Goal: Find specific page/section: Find specific page/section

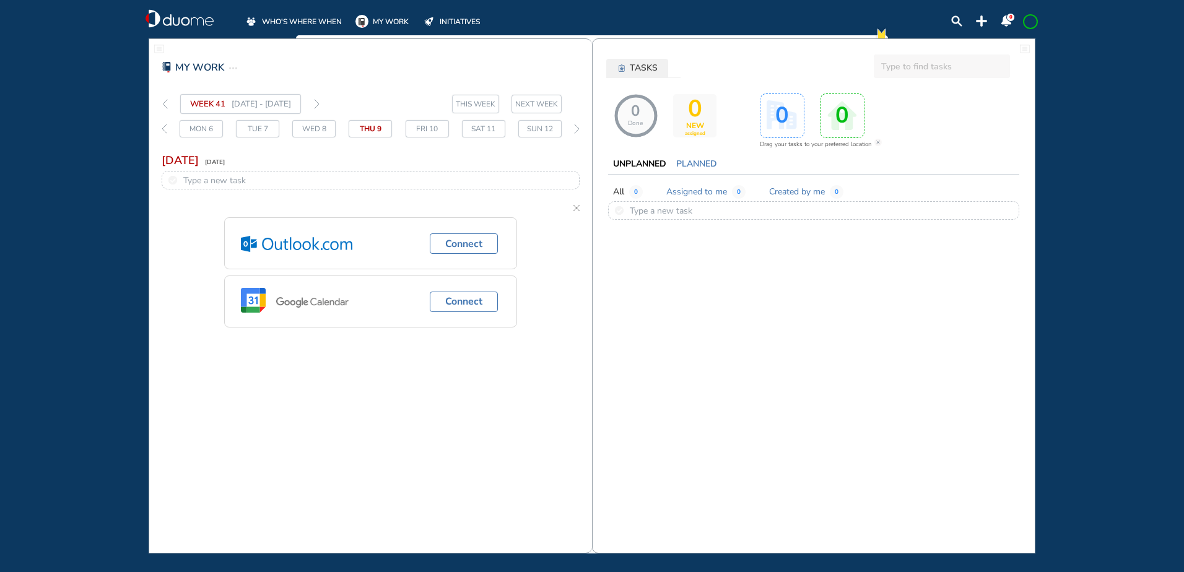
click at [296, 19] on span "WHO'S WHERE WHEN" at bounding box center [302, 21] width 80 height 12
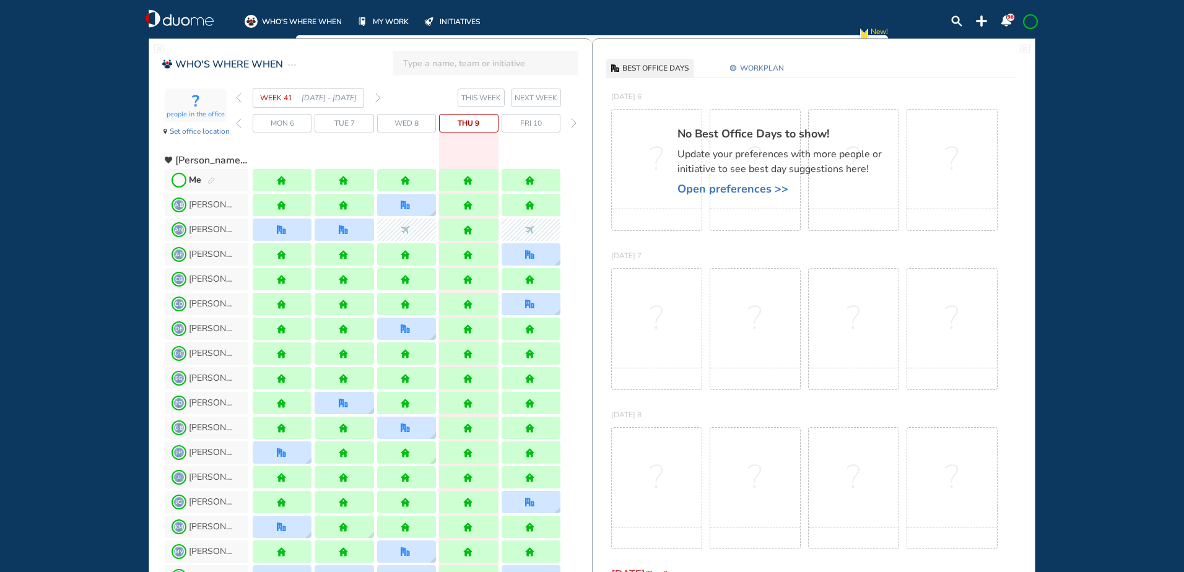
click at [380, 94] on img "forward week" at bounding box center [378, 98] width 6 height 10
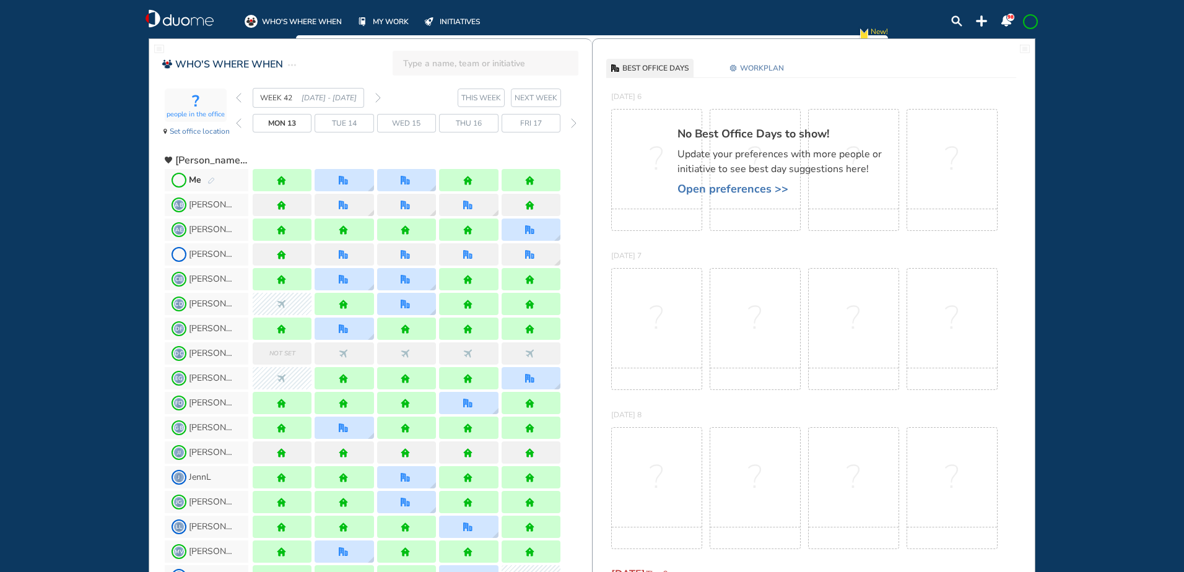
click at [376, 95] on img "forward week" at bounding box center [378, 98] width 6 height 10
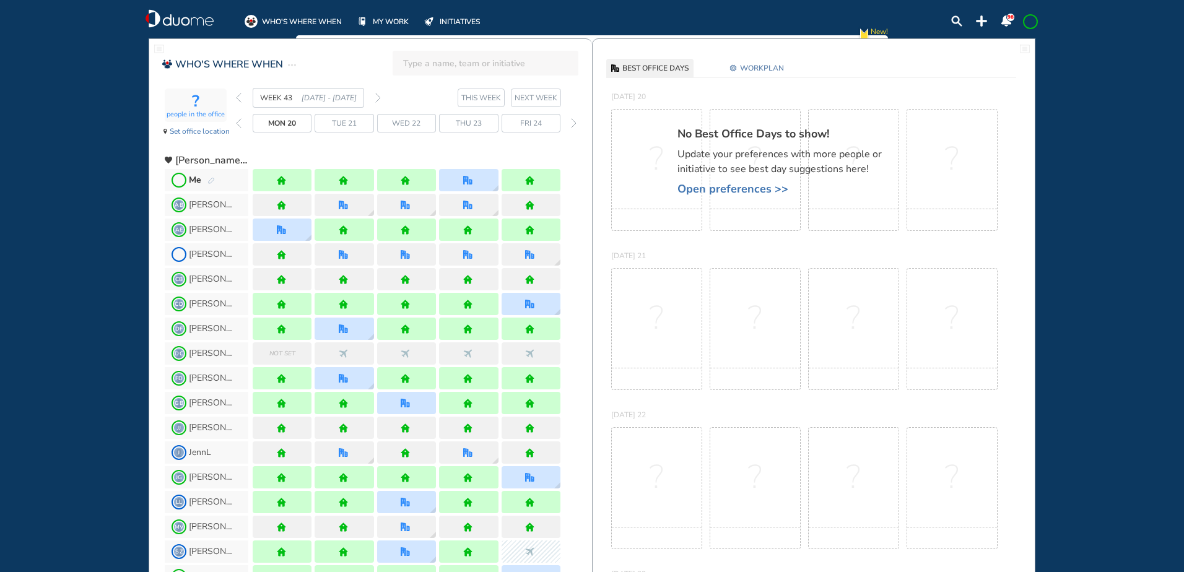
click at [376, 95] on img "forward week" at bounding box center [378, 98] width 6 height 10
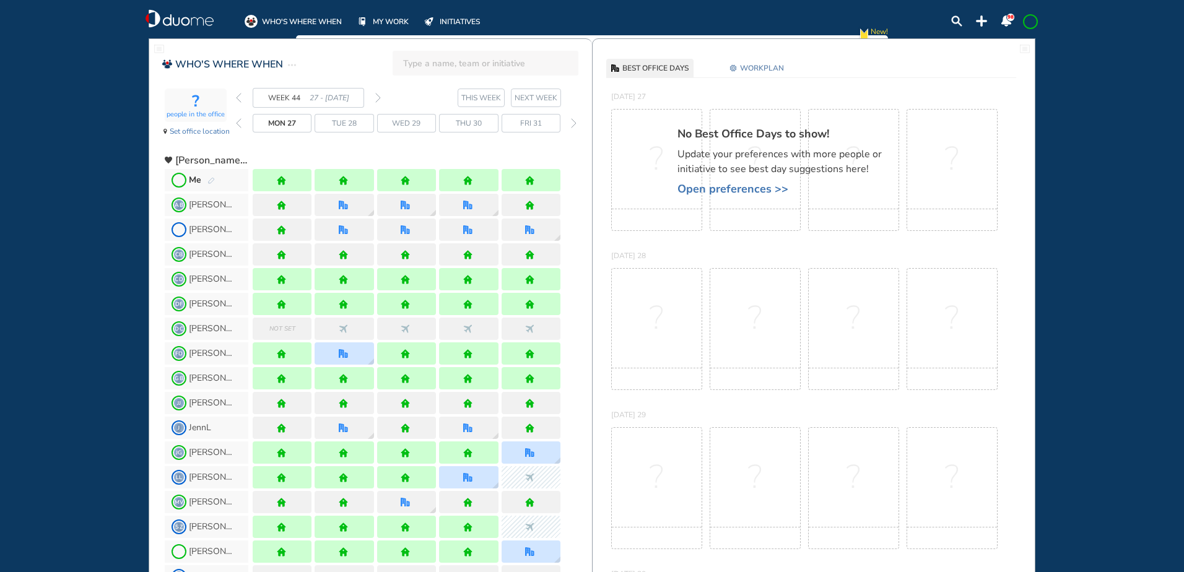
click at [376, 95] on img "forward week" at bounding box center [378, 98] width 6 height 10
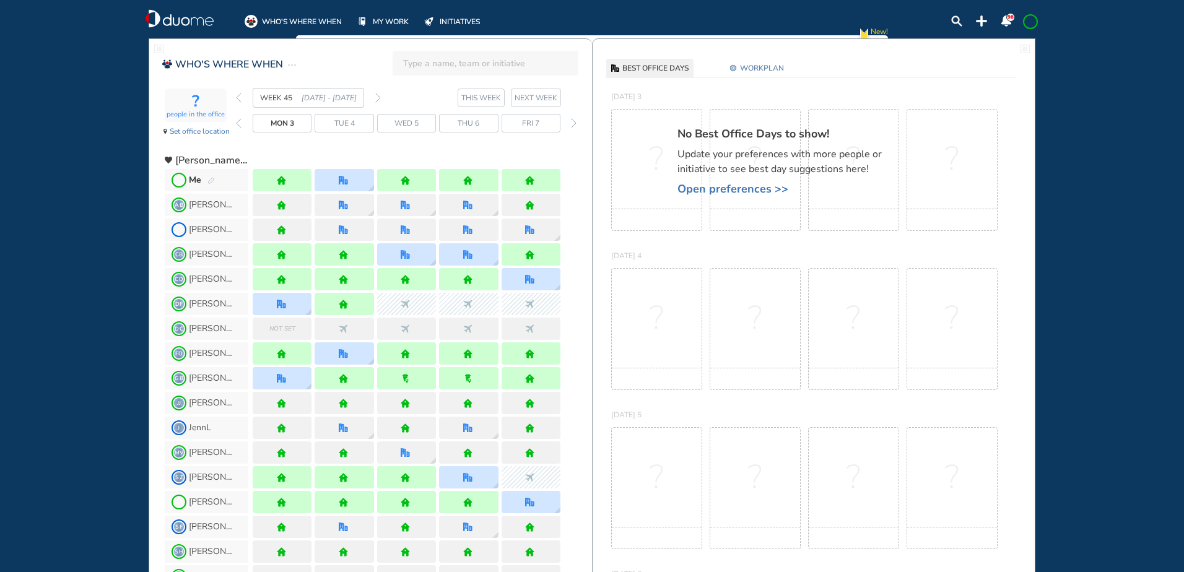
click at [376, 95] on img "forward week" at bounding box center [378, 98] width 6 height 10
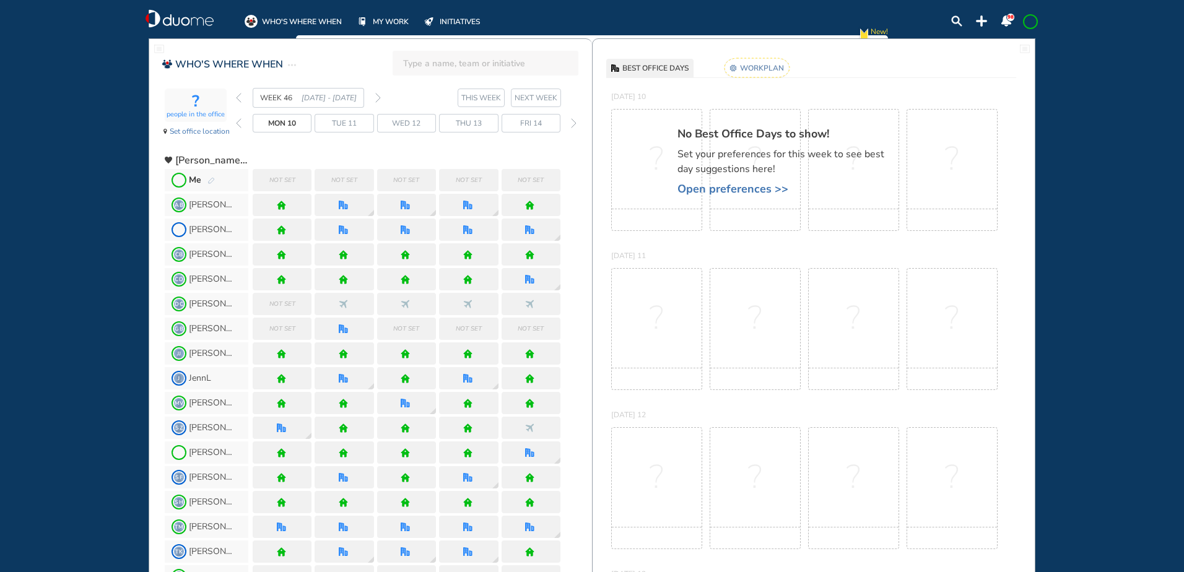
click at [212, 181] on img "pen-edit" at bounding box center [210, 181] width 7 height 8
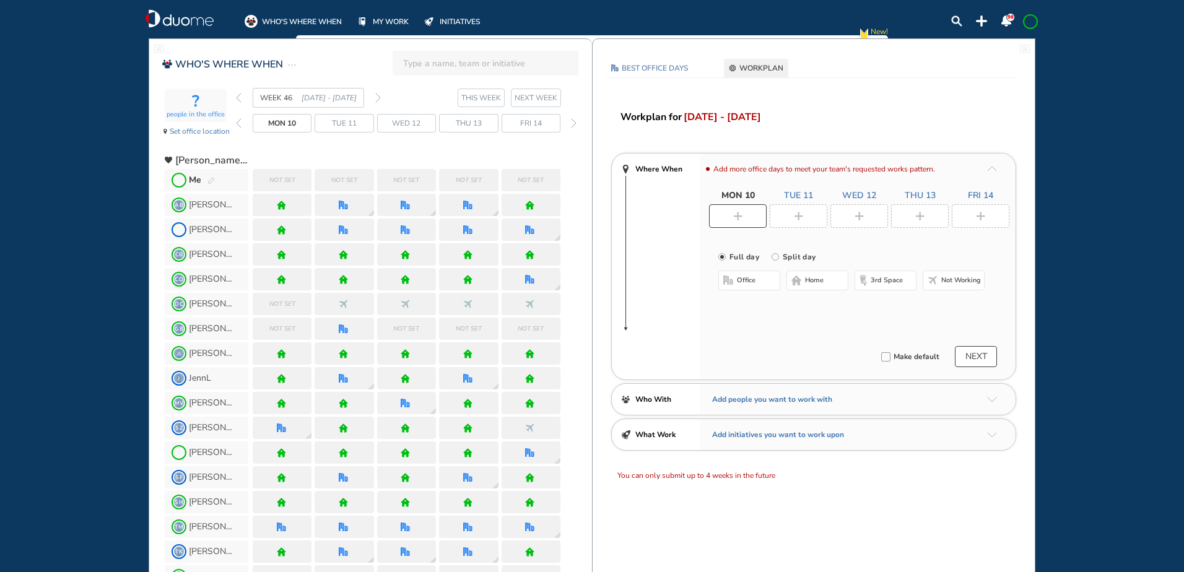
click at [239, 98] on img "back week" at bounding box center [239, 98] width 6 height 10
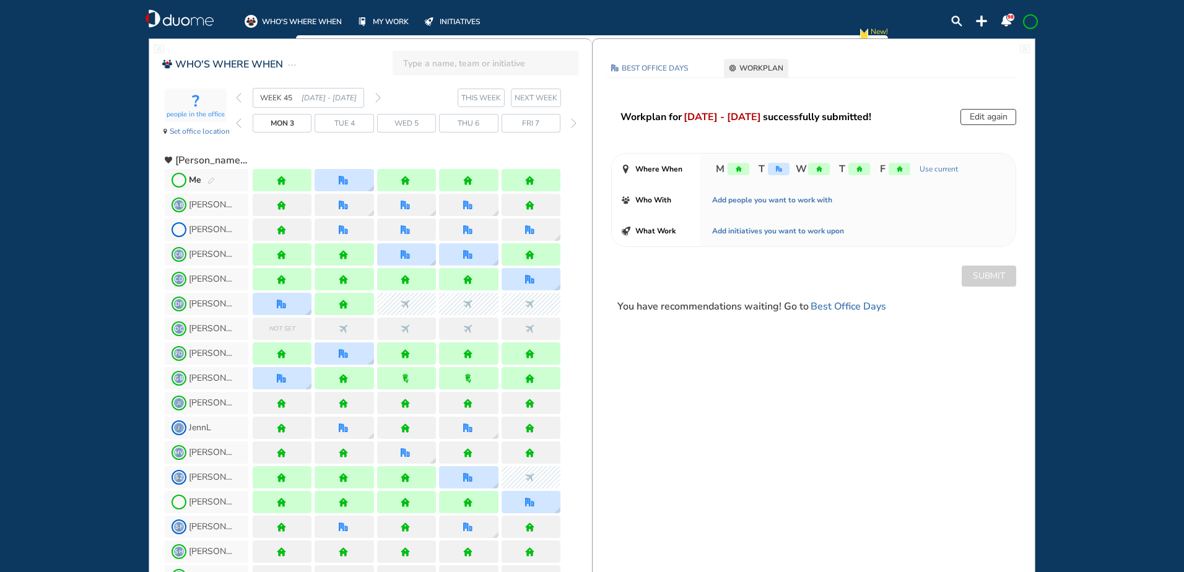
click at [378, 97] on img "forward week" at bounding box center [378, 98] width 6 height 10
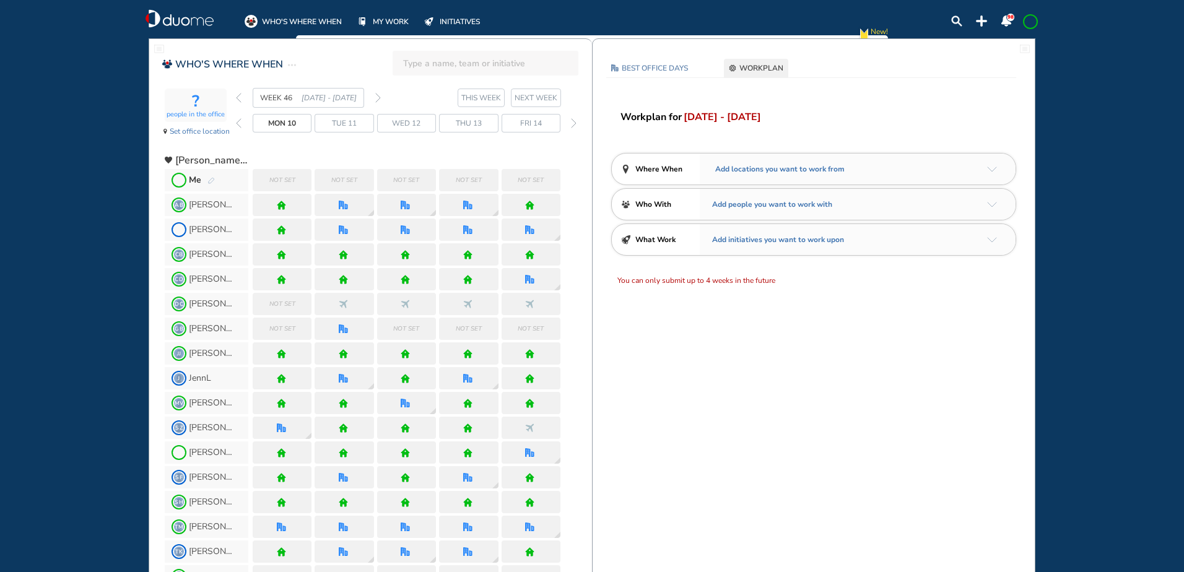
click at [210, 178] on img "pen-edit" at bounding box center [210, 181] width 7 height 8
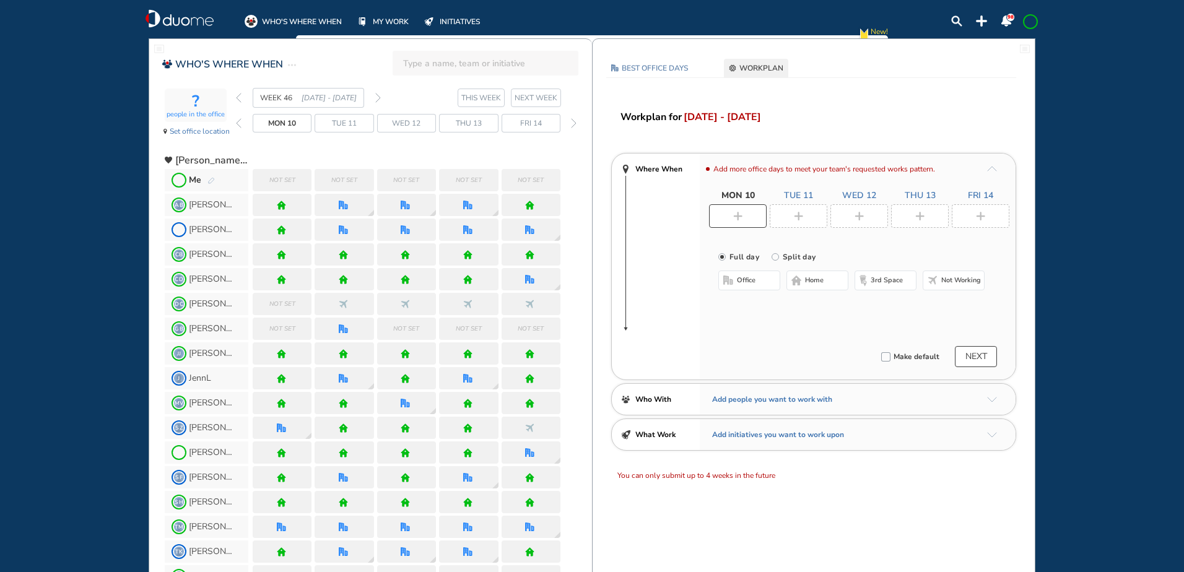
click at [812, 279] on span "home" at bounding box center [814, 281] width 19 height 10
click at [795, 214] on img "plus-rounded-bdbdbd" at bounding box center [798, 216] width 9 height 9
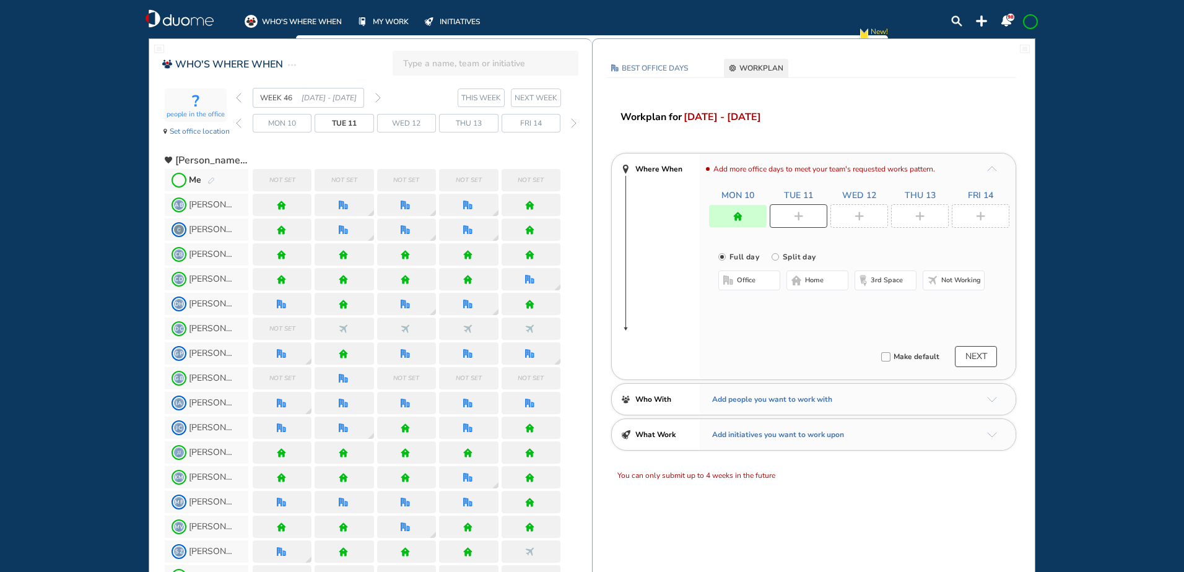
click at [809, 277] on span "home" at bounding box center [814, 281] width 19 height 10
click at [853, 212] on div at bounding box center [859, 216] width 58 height 24
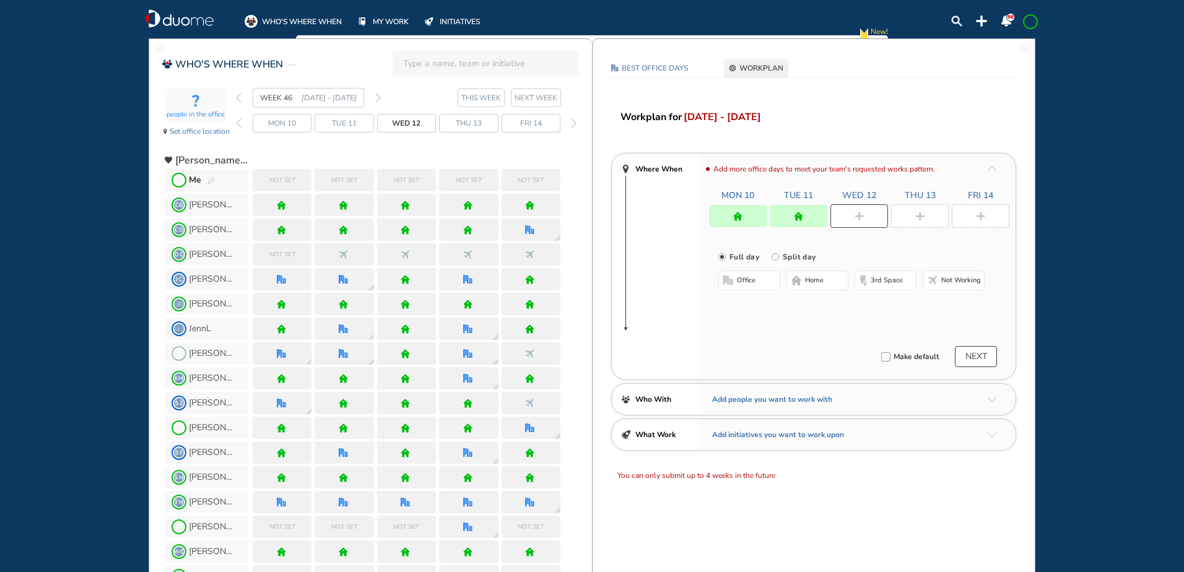
click at [822, 280] on span "home" at bounding box center [814, 281] width 19 height 10
click at [915, 216] on img "plus-rounded-bdbdbd" at bounding box center [919, 216] width 9 height 9
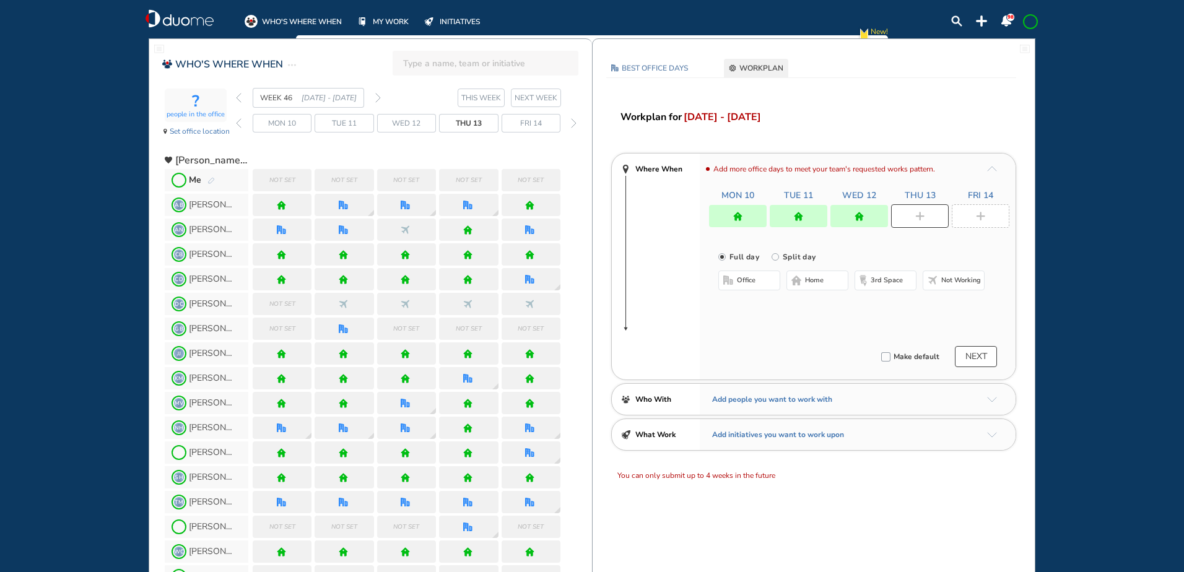
click at [827, 278] on button "home" at bounding box center [817, 281] width 62 height 20
click at [989, 220] on div at bounding box center [981, 216] width 58 height 24
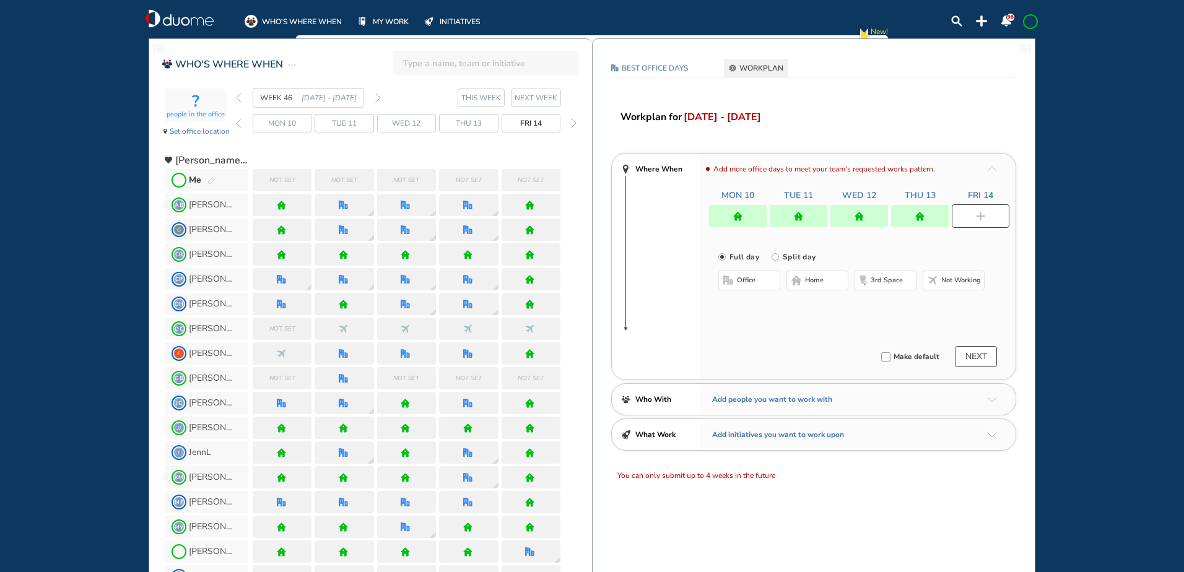
click at [825, 276] on button "home" at bounding box center [817, 281] width 62 height 20
